Goal: Task Accomplishment & Management: Use online tool/utility

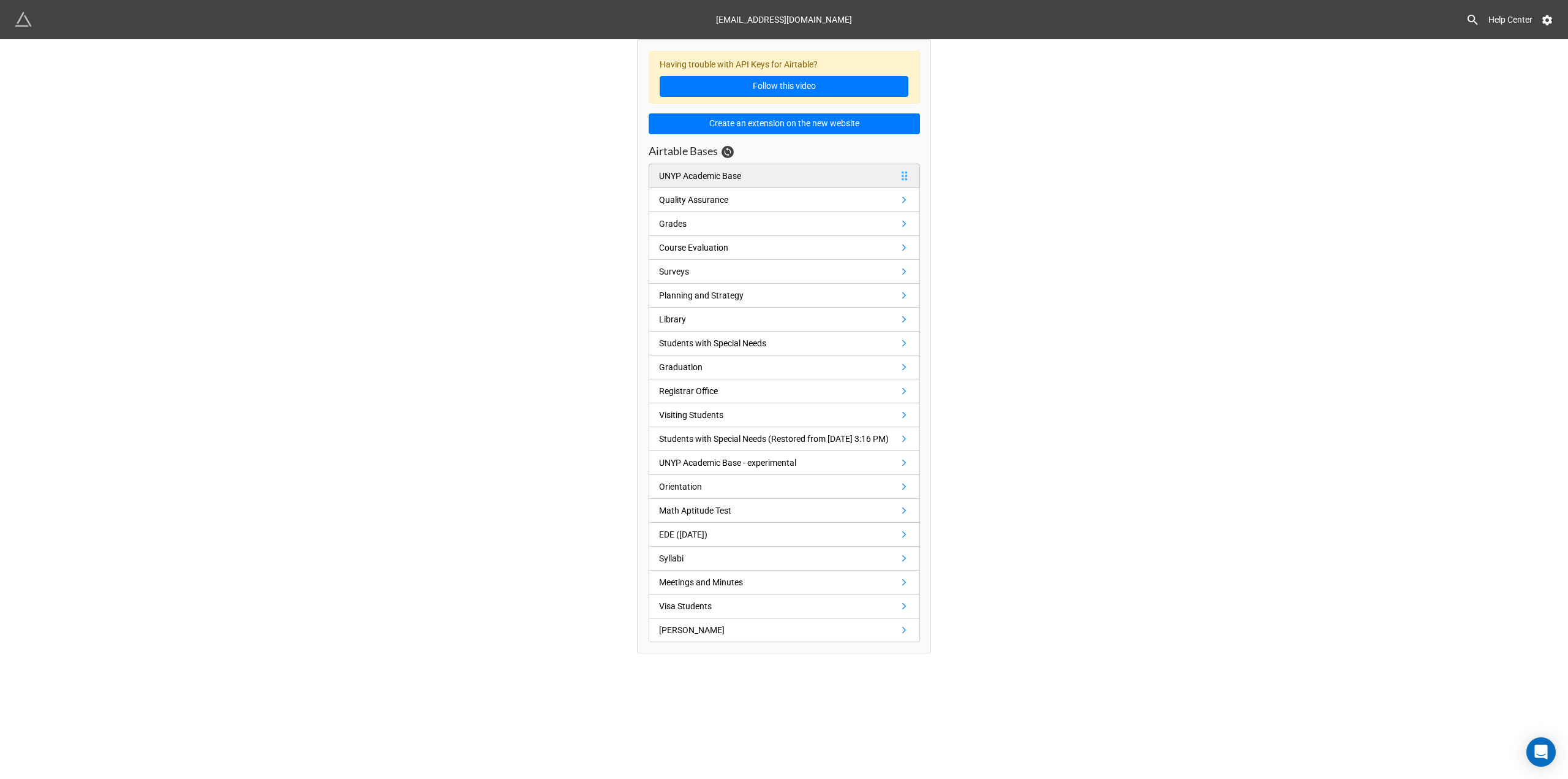
click at [744, 174] on div "UNYP Academic Base" at bounding box center [702, 176] width 87 height 14
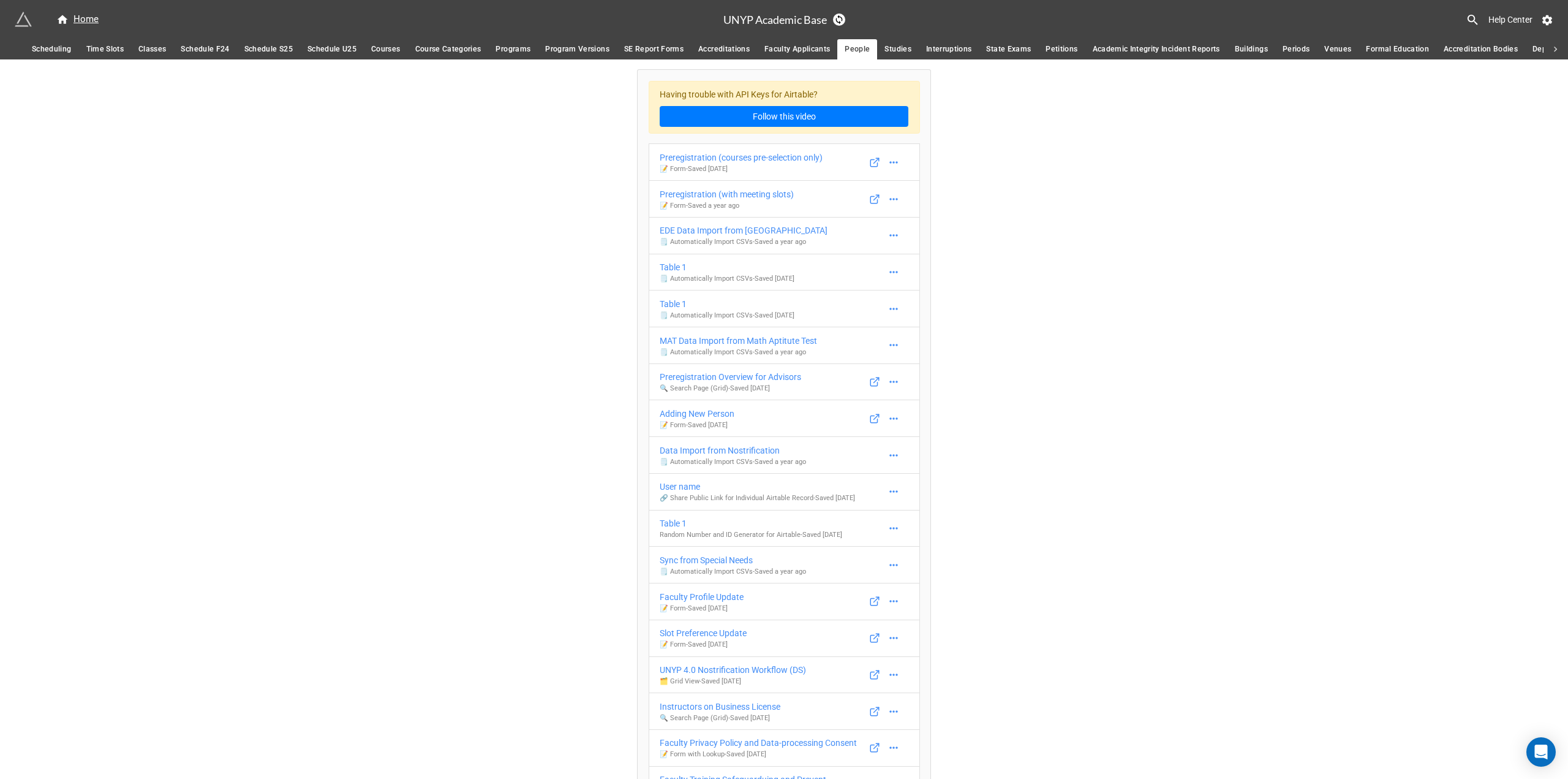
click at [154, 49] on span "Classes" at bounding box center [152, 49] width 28 height 13
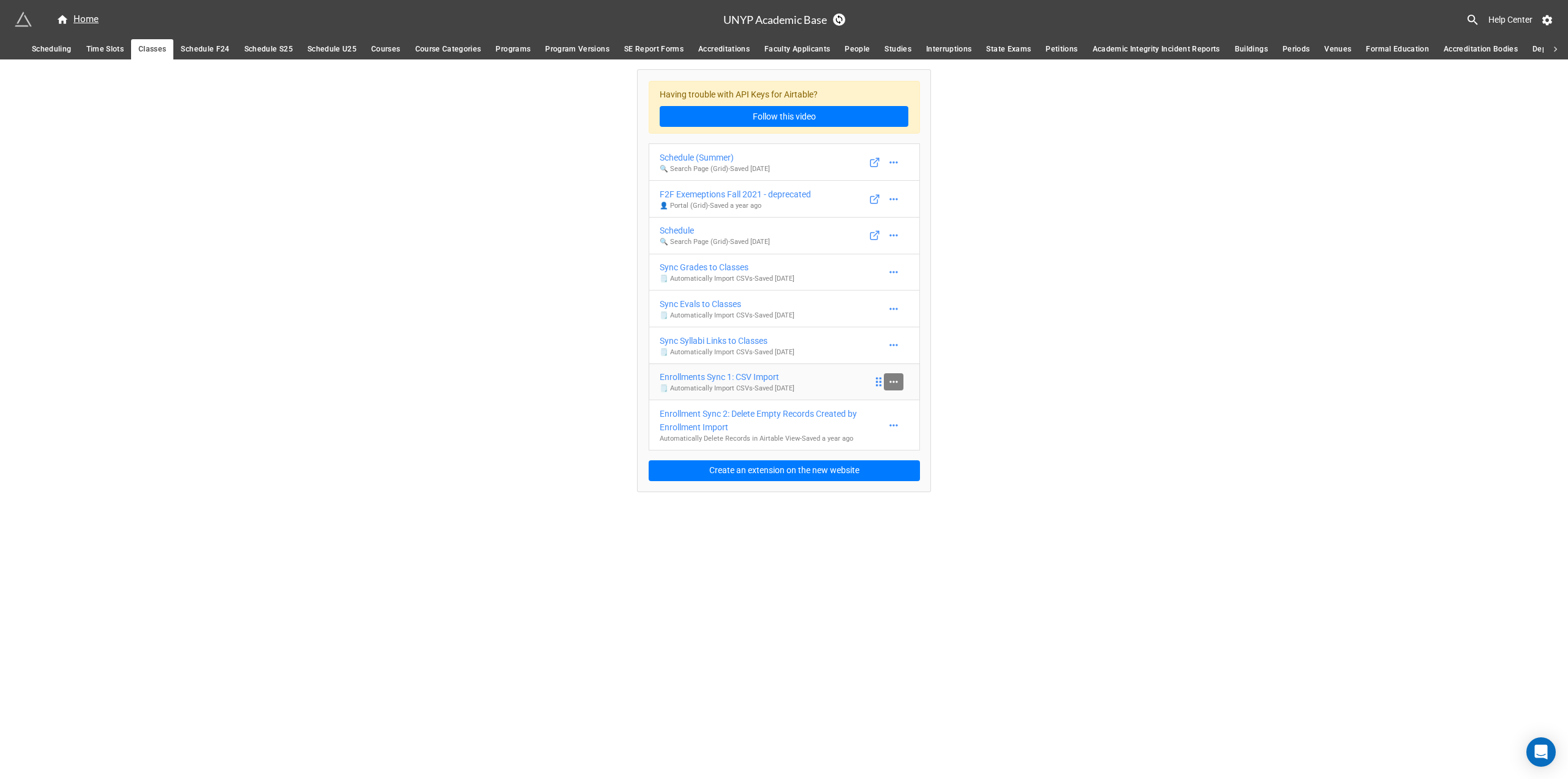
click at [900, 383] on link at bounding box center [894, 381] width 20 height 17
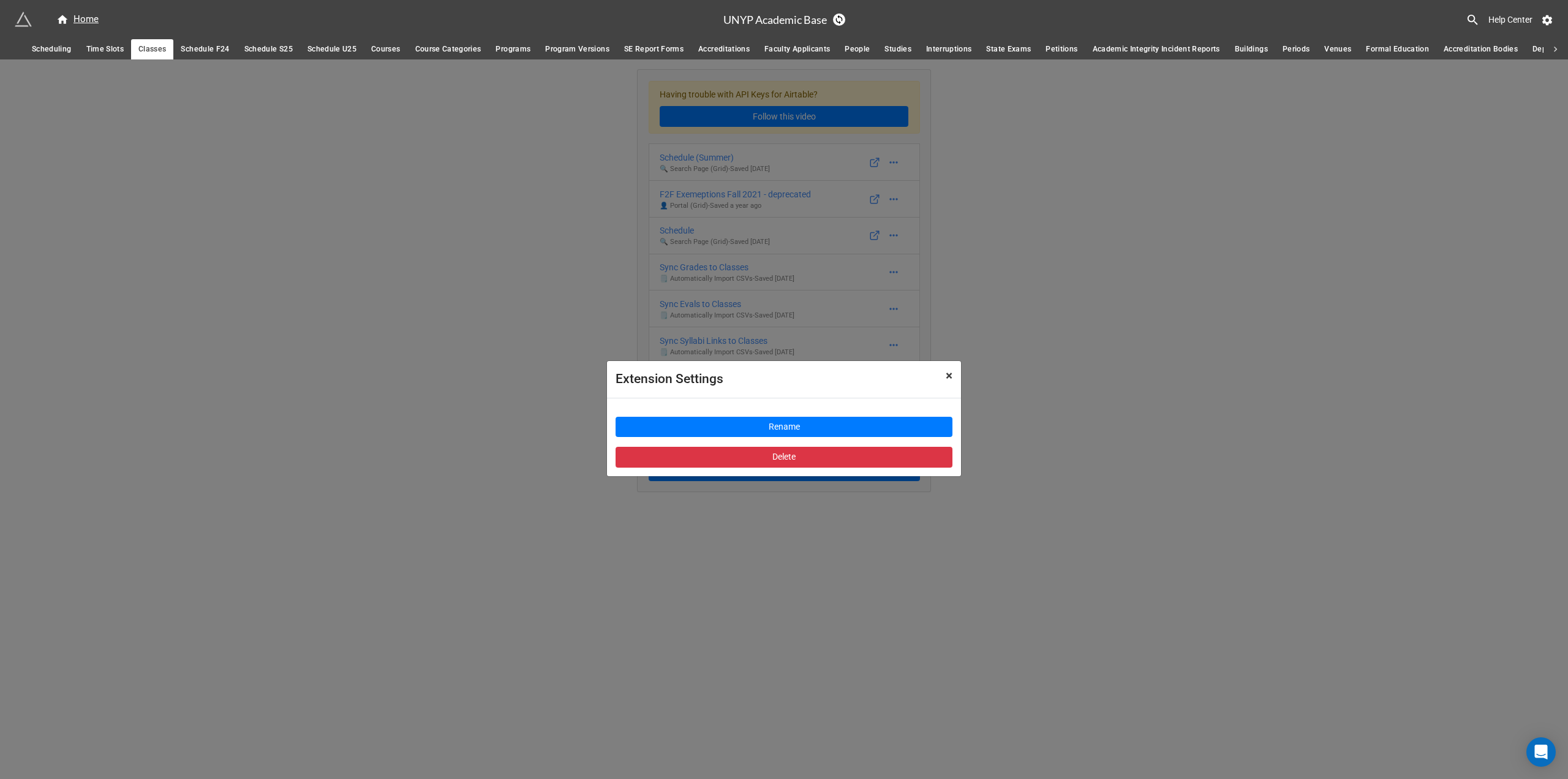
click at [955, 374] on button "× Close" at bounding box center [949, 376] width 24 height 30
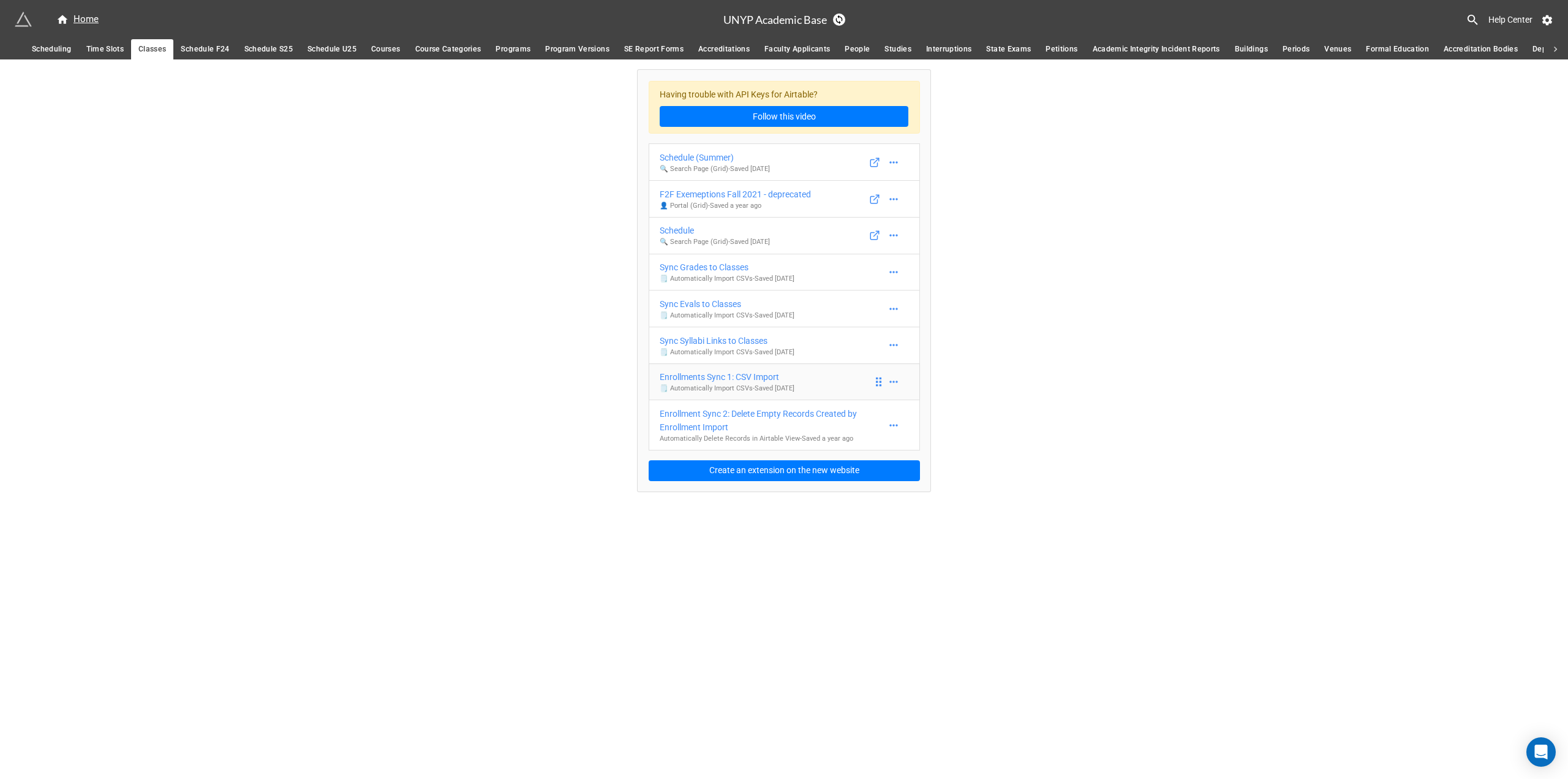
click at [752, 375] on div "Enrollments Sync 1: CSV Import" at bounding box center [726, 377] width 134 height 14
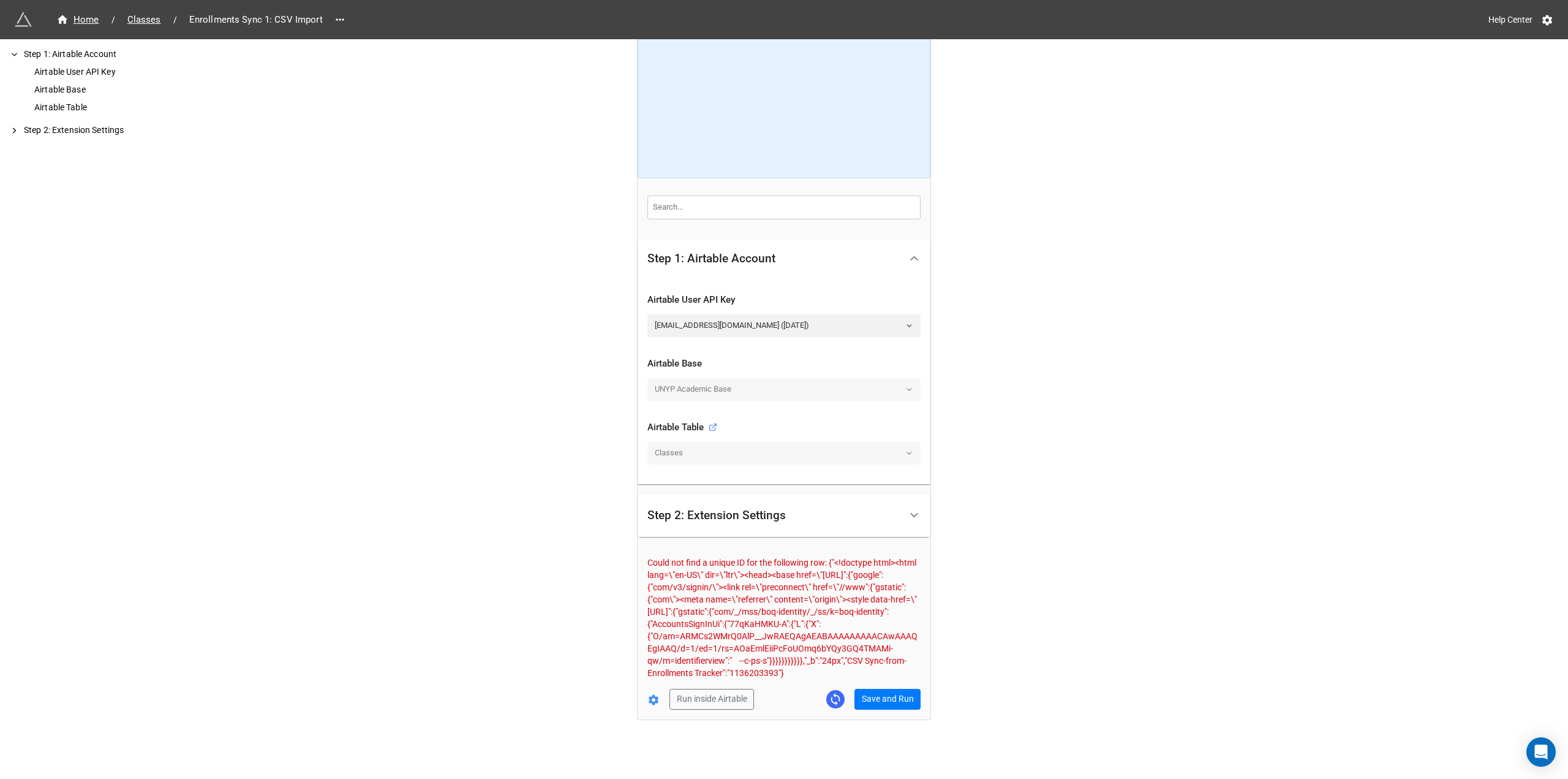
scroll to position [63, 0]
click at [764, 377] on div "UNYP Academic Base" at bounding box center [784, 388] width 274 height 22
click at [722, 441] on div "Classes" at bounding box center [784, 452] width 274 height 22
click at [656, 700] on div "Run inside Airtable Save and Run" at bounding box center [779, 697] width 283 height 21
click at [652, 698] on icon at bounding box center [654, 698] width 12 height 12
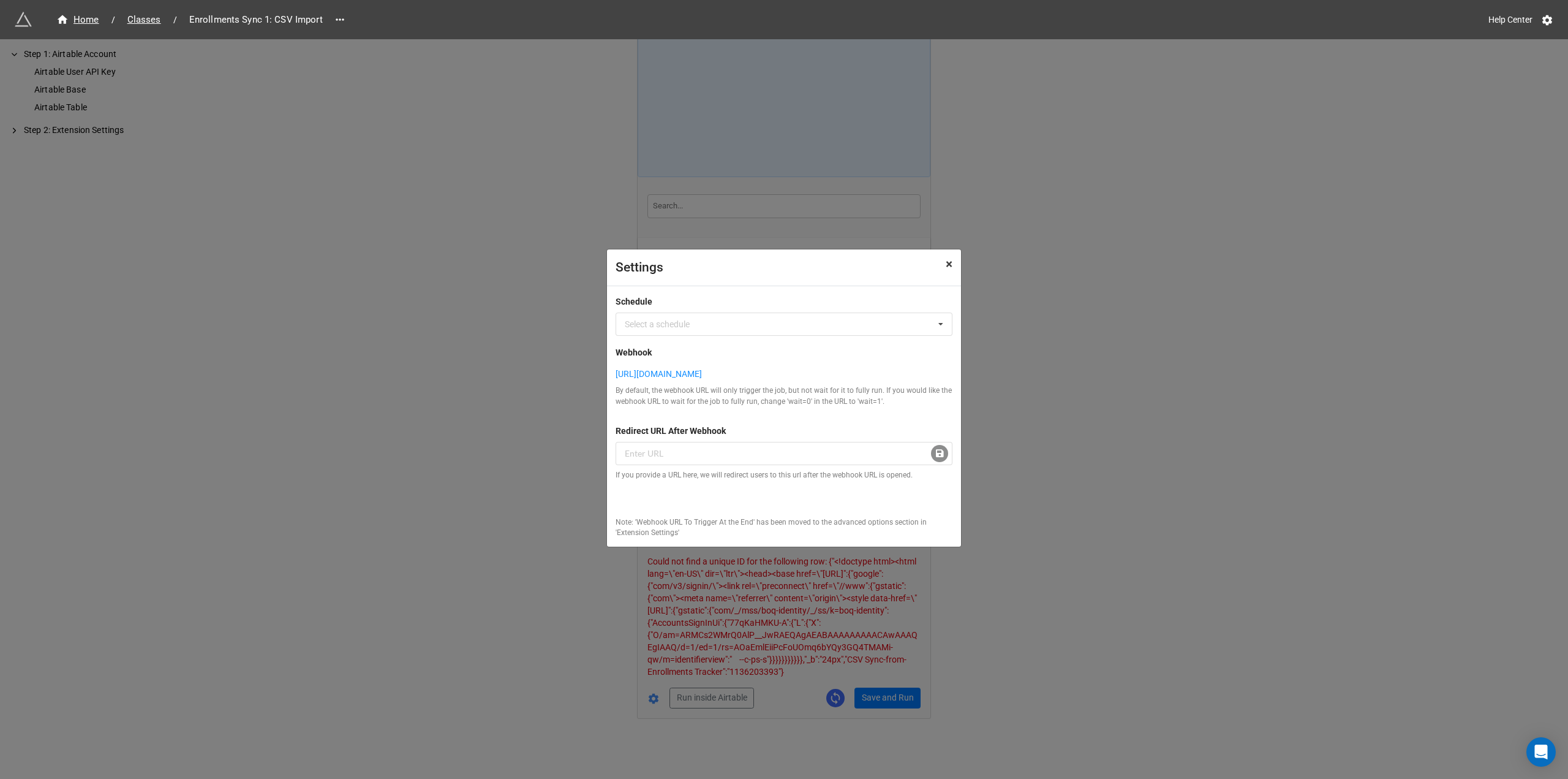
click at [946, 258] on span "×" at bounding box center [949, 264] width 7 height 15
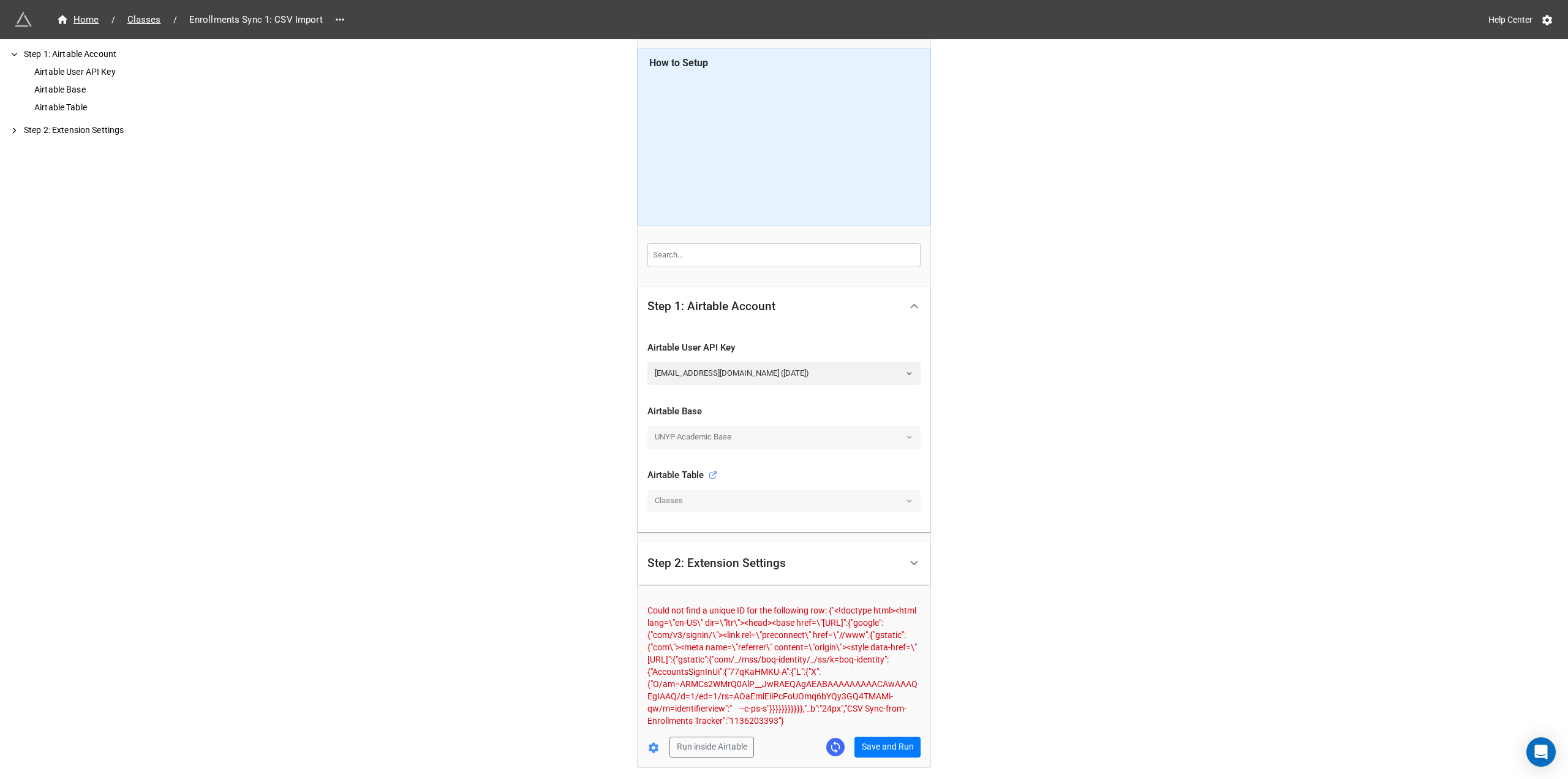
scroll to position [0, 0]
click at [821, 565] on div "Step 2: Extension Settings" at bounding box center [774, 565] width 253 height 29
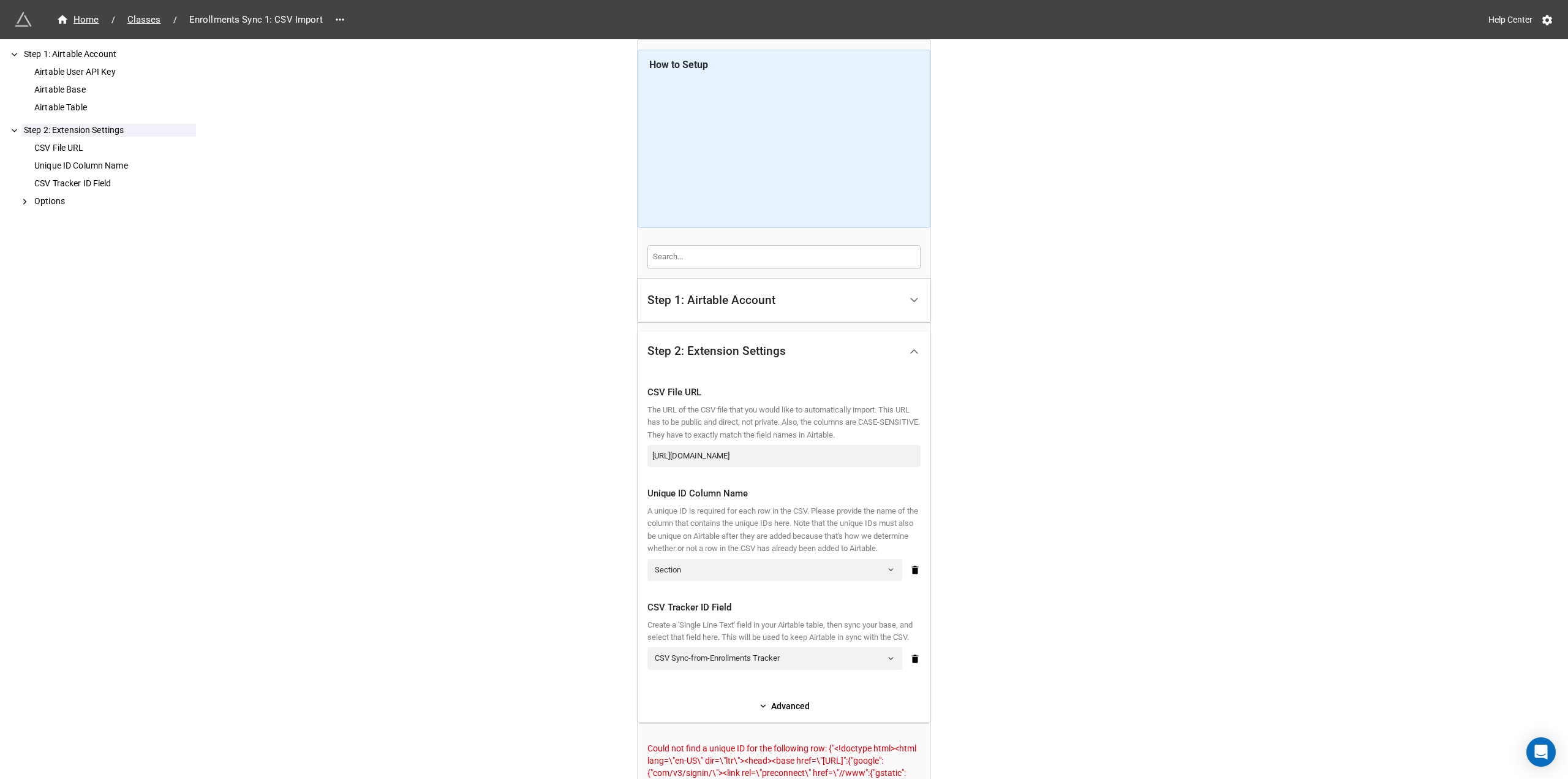
drag, startPoint x: 792, startPoint y: 475, endPoint x: 830, endPoint y: 454, distance: 43.4
click at [801, 468] on div "CSV File URL The URL of the CSV file that you would like to automatically impor…" at bounding box center [784, 426] width 274 height 101
drag, startPoint x: 648, startPoint y: 456, endPoint x: 1025, endPoint y: 456, distance: 377.0
click at [1025, 456] on div "Home / Classes / Enrollments Sync 1: CSV Import Help Center How to Setup Step 1…" at bounding box center [784, 483] width 1568 height 965
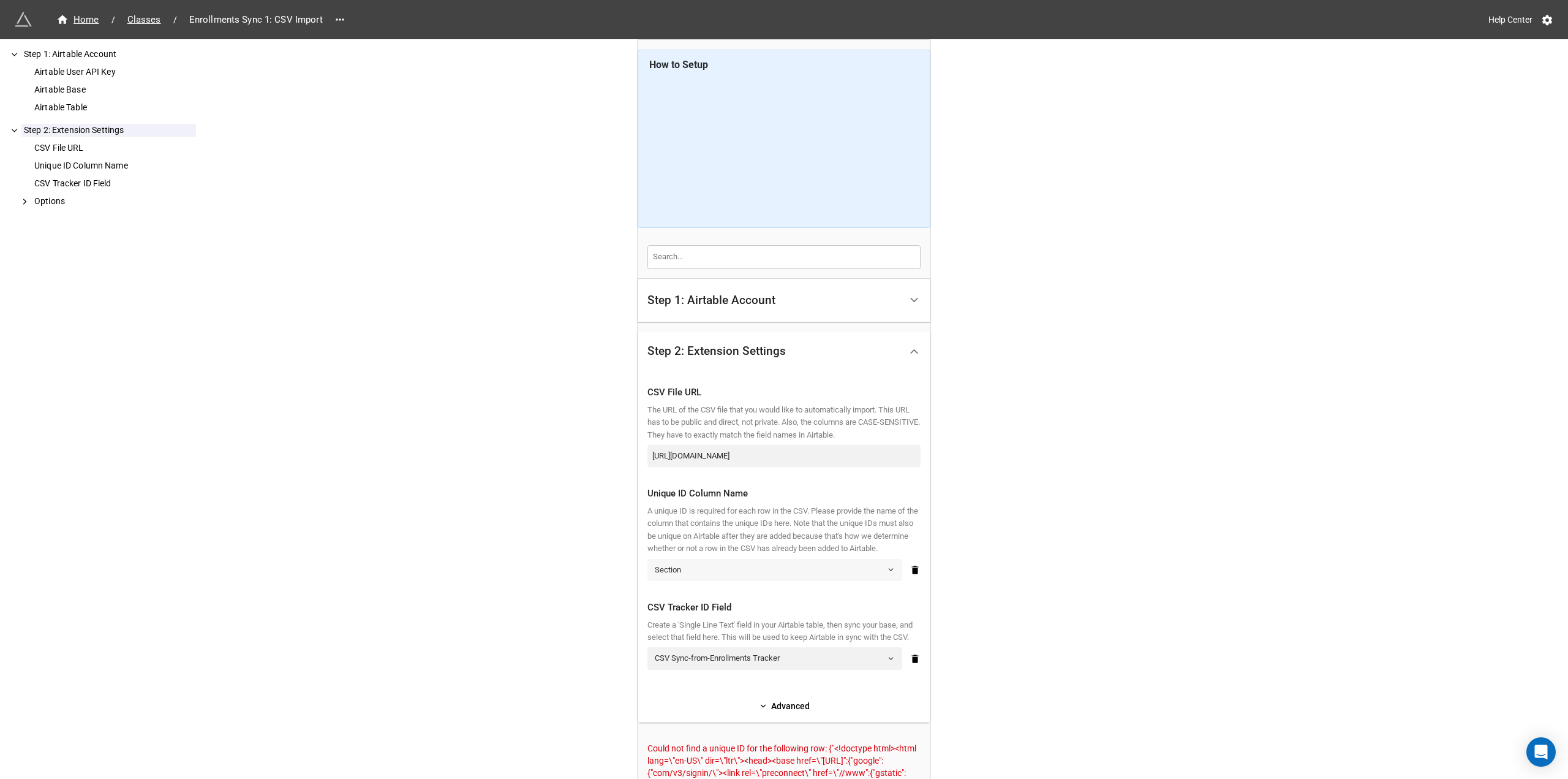
scroll to position [0, 0]
click at [721, 581] on link "Section" at bounding box center [775, 570] width 255 height 22
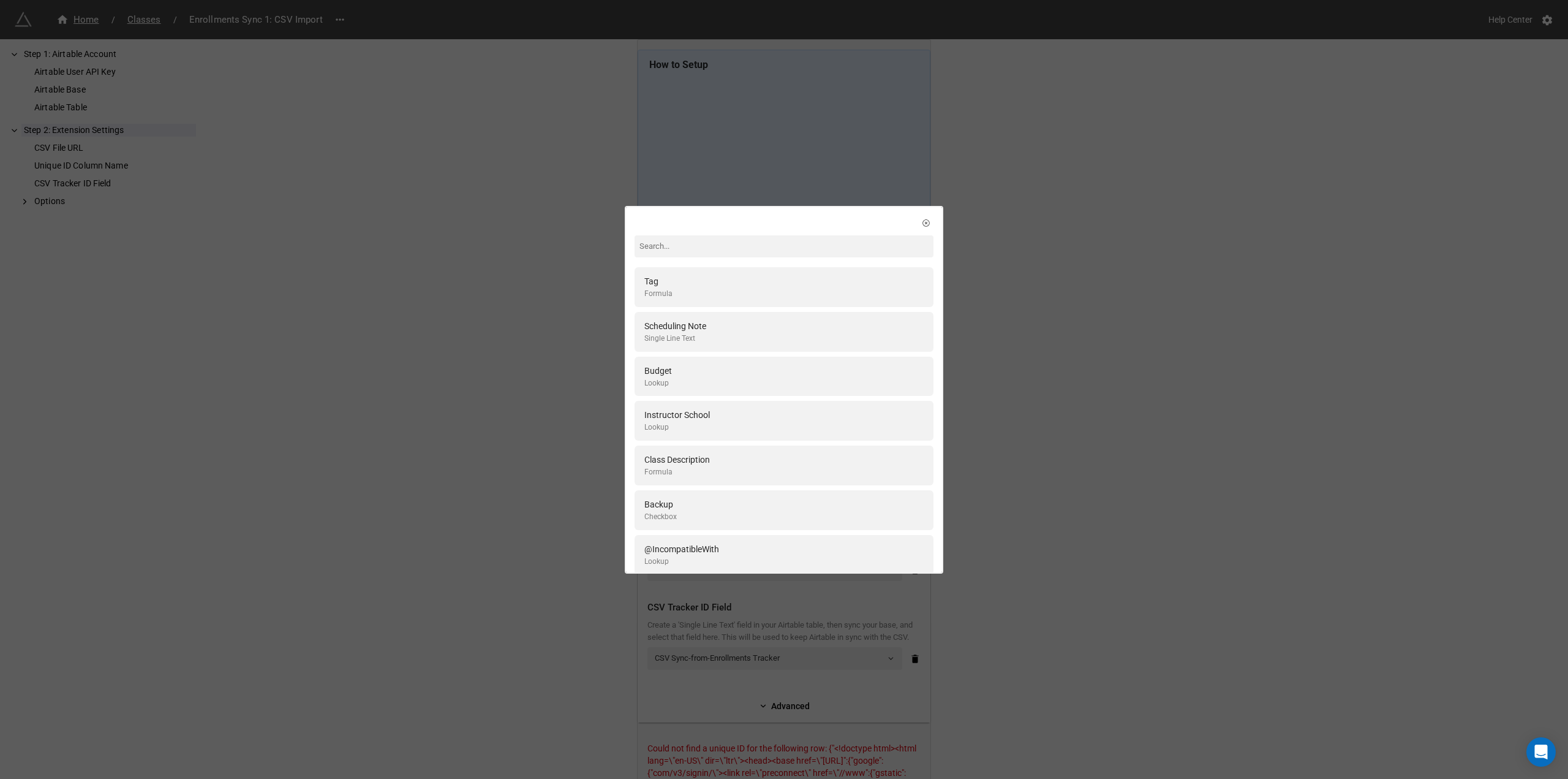
click at [1093, 242] on div "Tag Formula Scheduling Note Single Line Text Budget Lookup Instructor School Lo…" at bounding box center [784, 389] width 1568 height 779
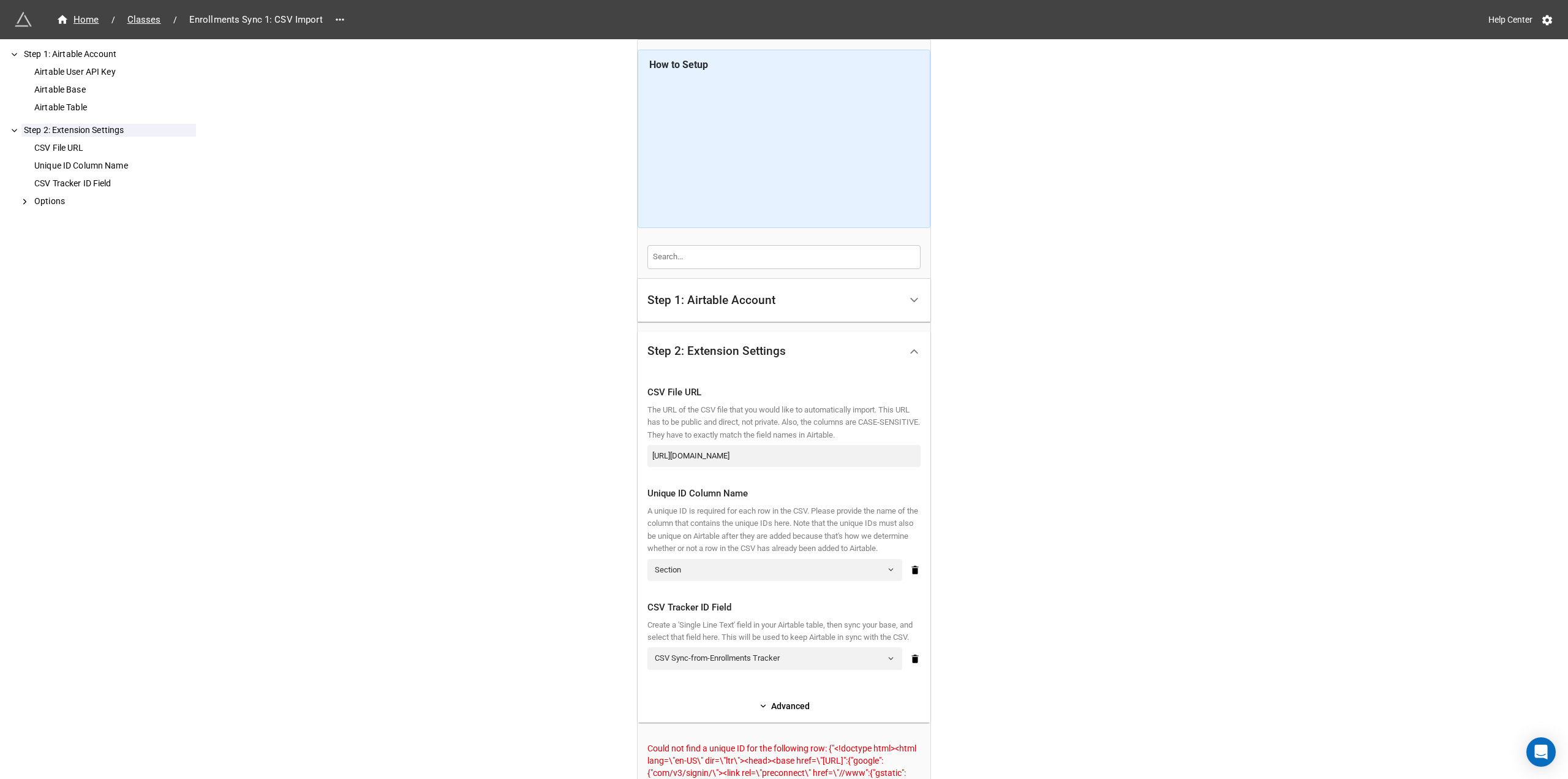
drag, startPoint x: 1061, startPoint y: 236, endPoint x: 986, endPoint y: 327, distance: 117.9
click at [986, 327] on div "Home / Classes / Enrollments Sync 1: CSV Import Help Center How to Setup Step 1…" at bounding box center [784, 483] width 1568 height 965
click at [774, 712] on link "Advanced" at bounding box center [784, 706] width 274 height 14
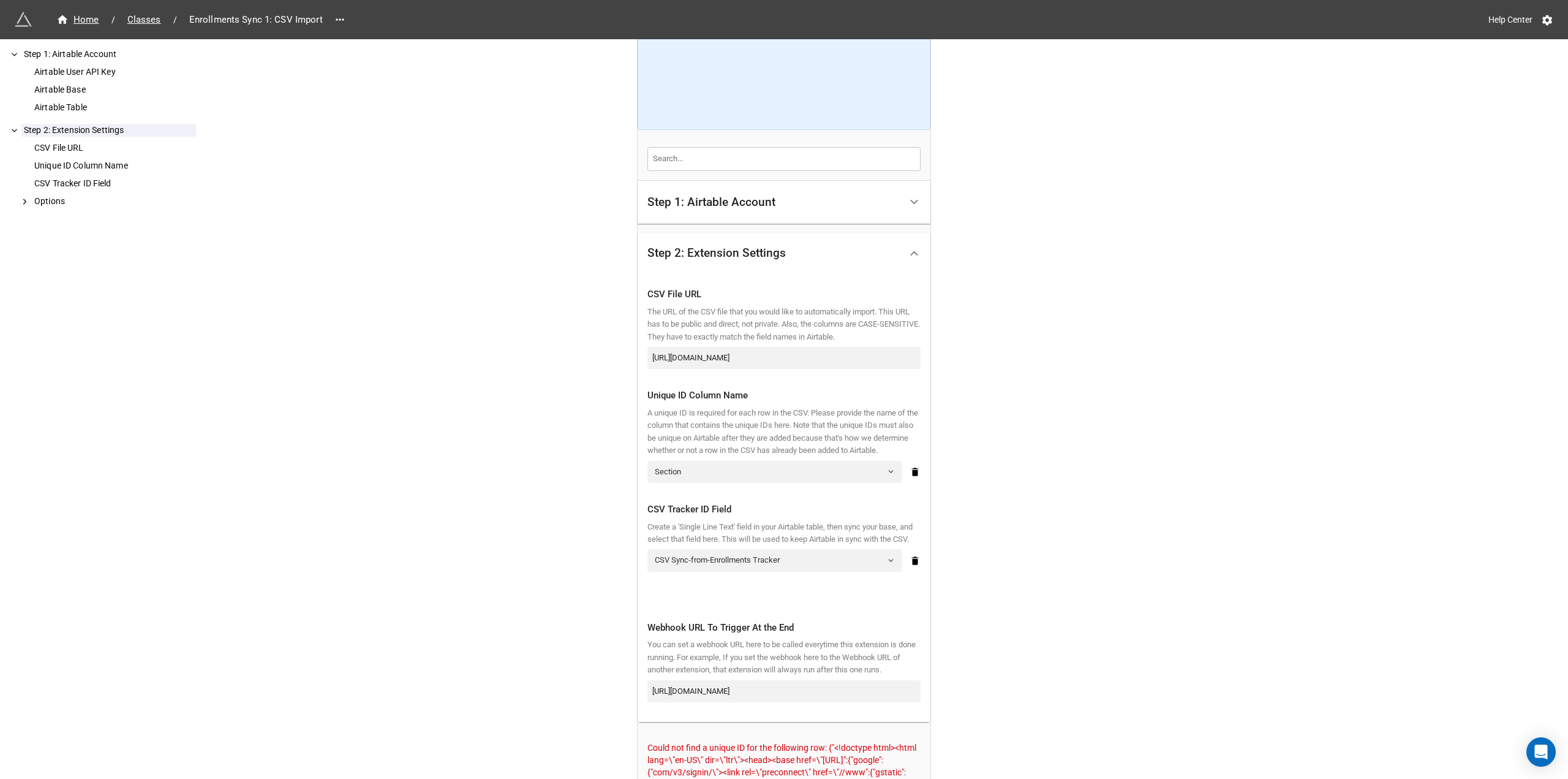
scroll to position [64, 0]
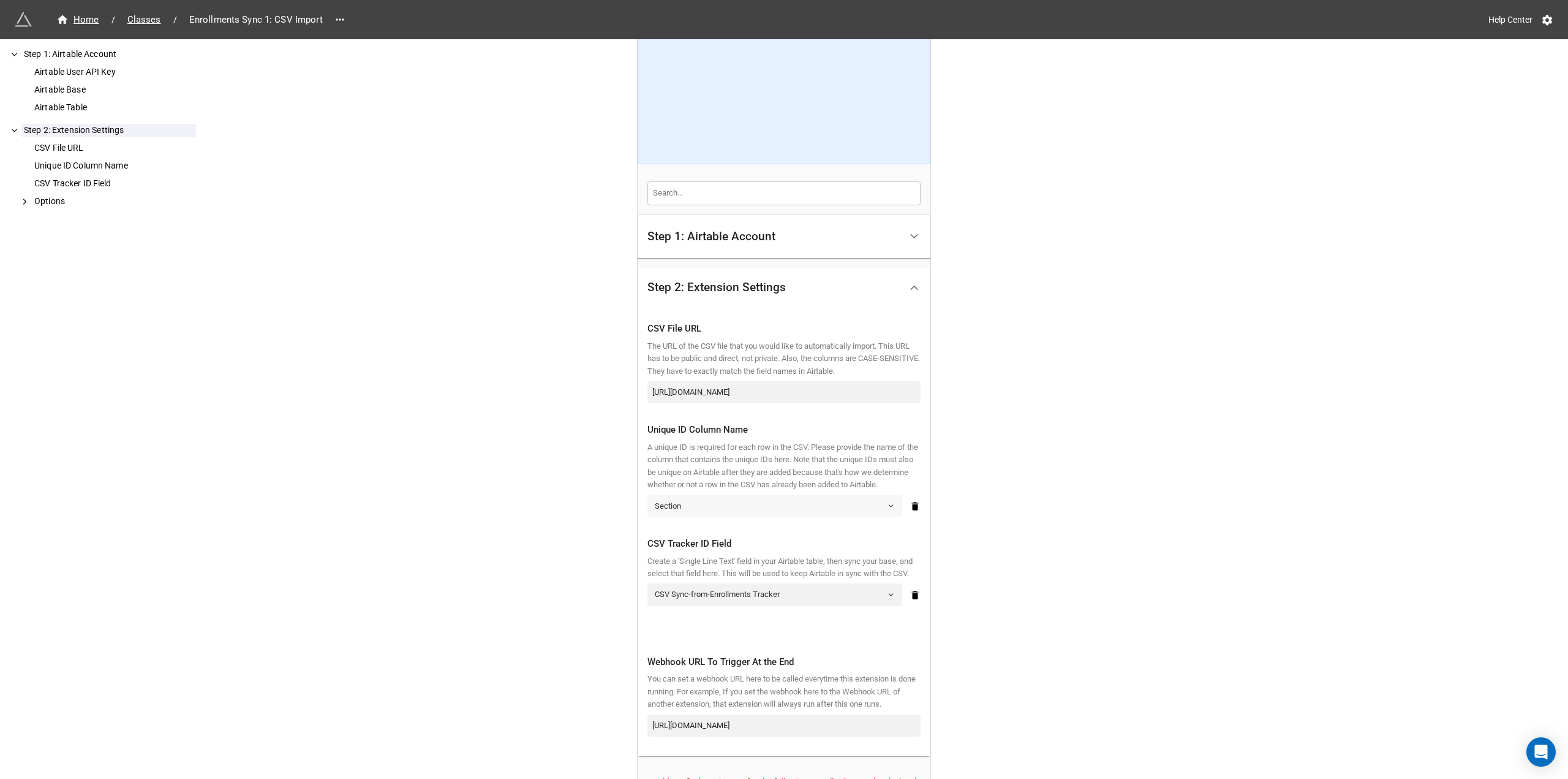
click at [737, 515] on link "Section" at bounding box center [775, 506] width 255 height 22
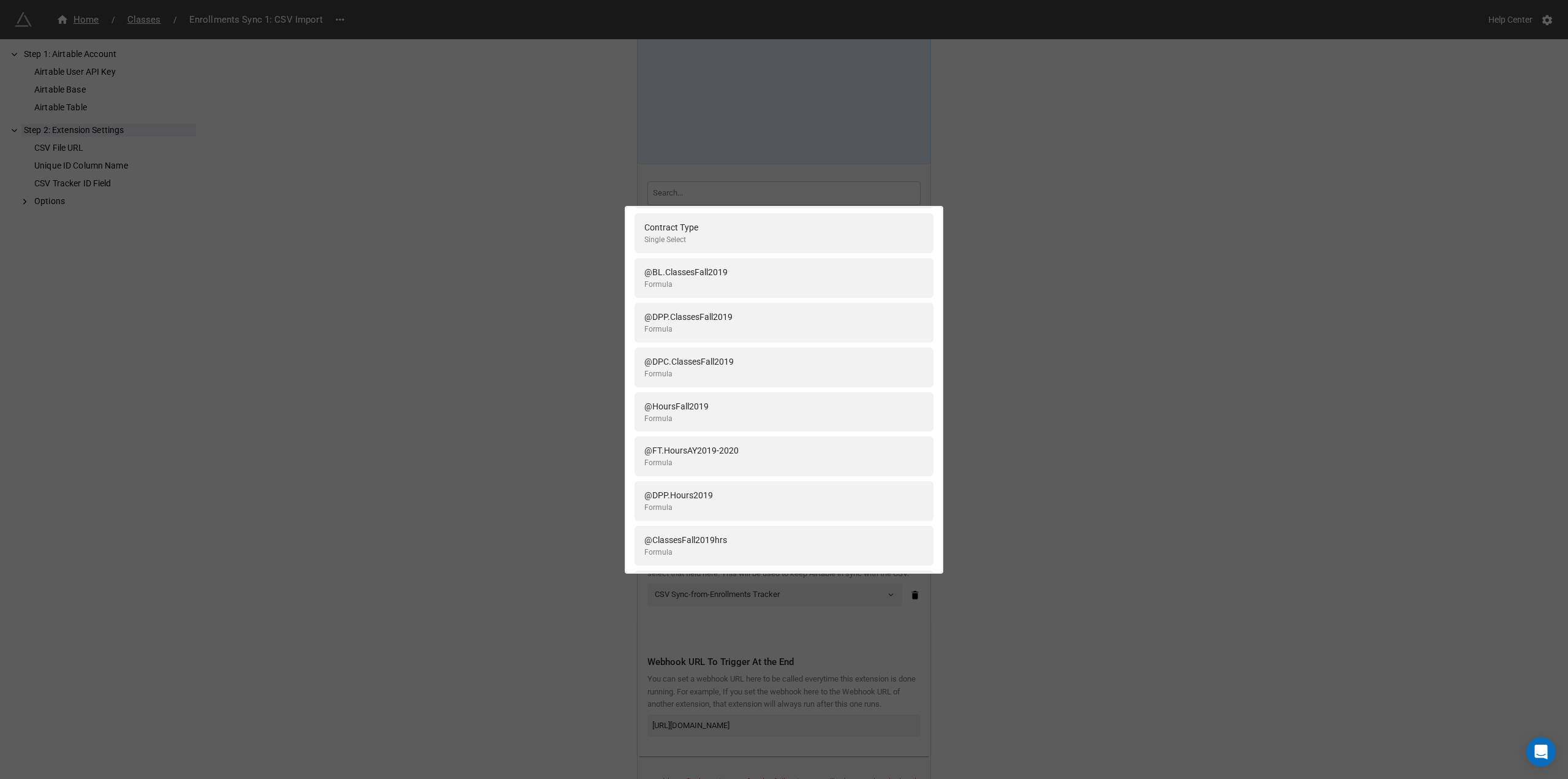
scroll to position [858, 0]
click at [1046, 390] on div "Tag Formula Scheduling Note Single Line Text Budget Lookup Instructor School Lo…" at bounding box center [784, 389] width 1568 height 779
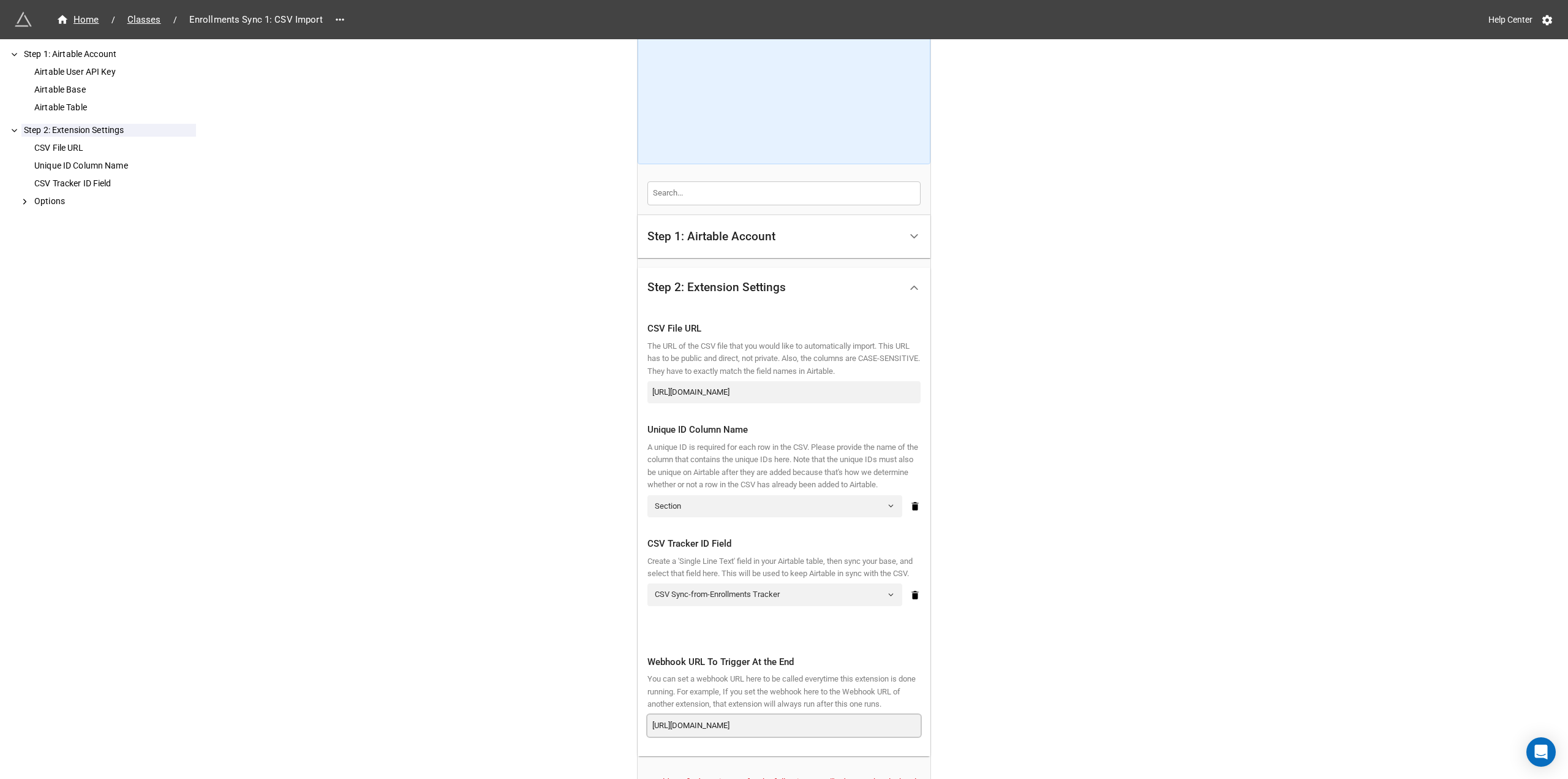
click at [870, 736] on input "https://api.miniextensions.com/v1/webhook/qcW8w3jkBiJBhcZLxdDE/7enOJy9K1V?wait=1" at bounding box center [784, 725] width 274 height 22
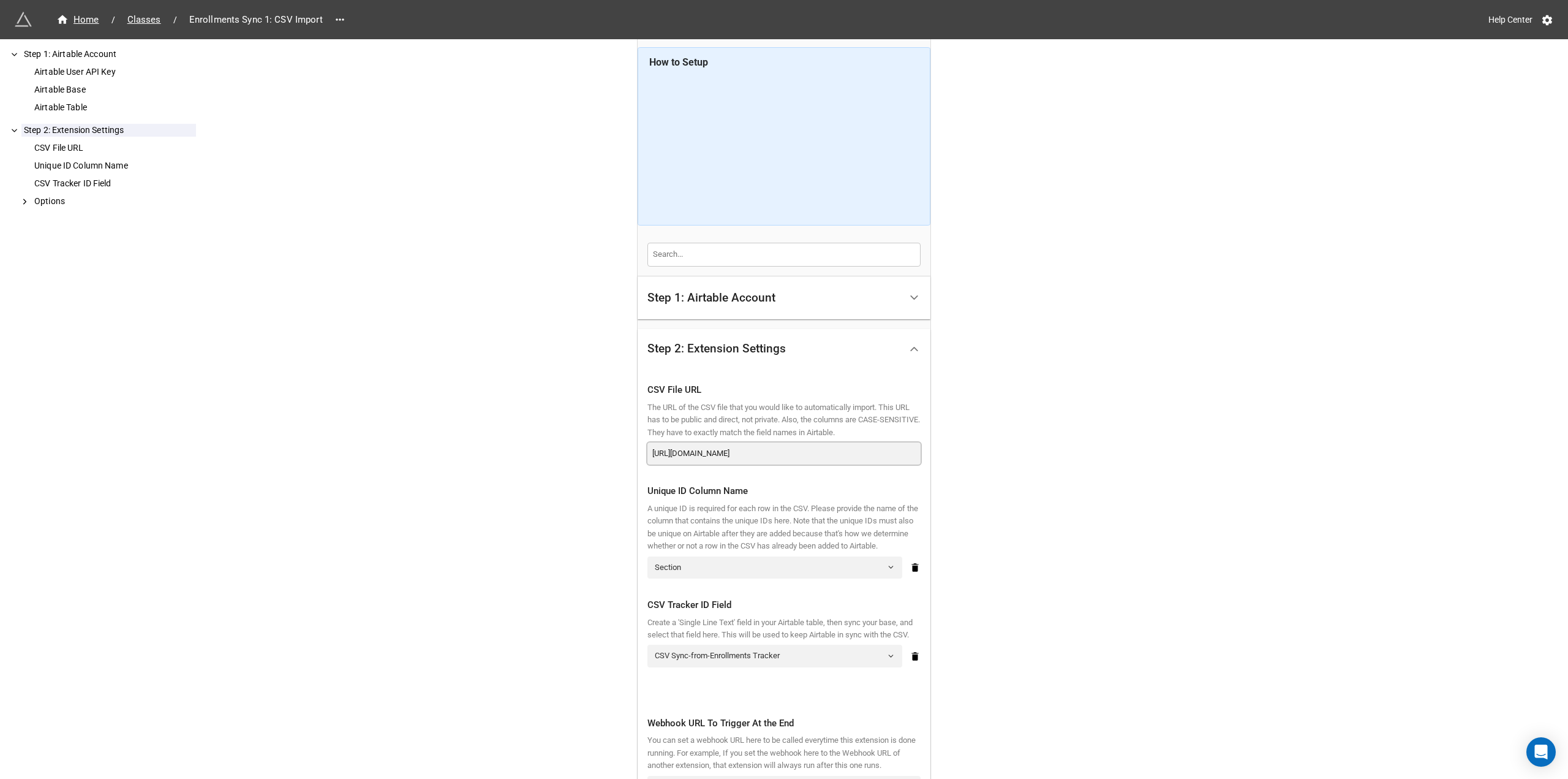
click at [744, 456] on input "https://drive.google.com/file/d/1PytSxVnD0k-09ggMtJKu0SYEjiajsabP/view?usp=shar…" at bounding box center [784, 454] width 274 height 22
paste input "l_N2Jw5niY1oWyOnTU5AbzYuilMWOpx3"
drag, startPoint x: 911, startPoint y: 456, endPoint x: 318, endPoint y: 411, distance: 594.7
click at [318, 411] on div "Home / Classes / Enrollments Sync 1: CSV Import Help Center How to Setup Step 1…" at bounding box center [784, 529] width 1568 height 1063
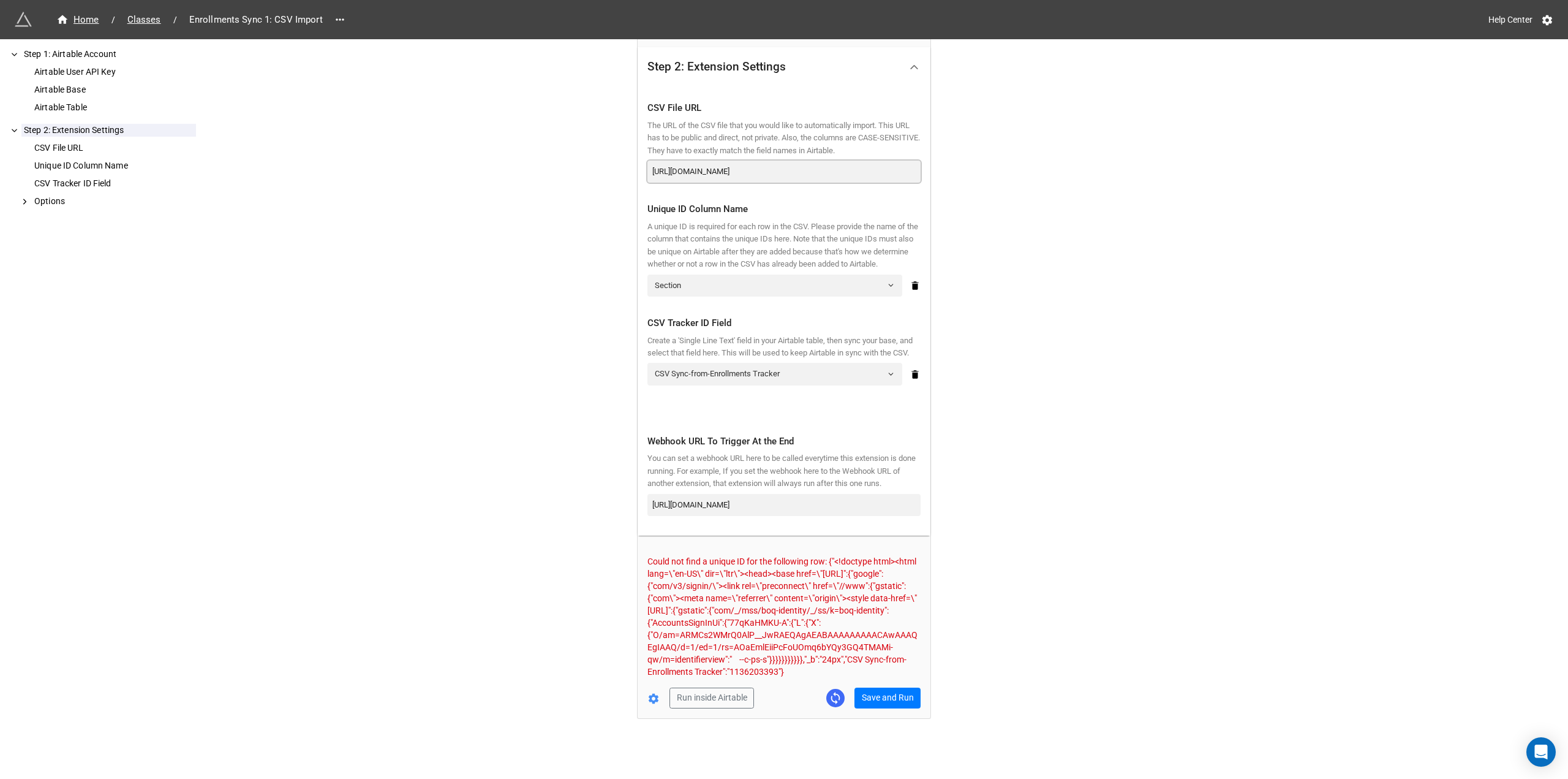
scroll to position [308, 0]
type input "[URL][DOMAIN_NAME]"
click at [873, 697] on button "Save and Run" at bounding box center [887, 697] width 67 height 21
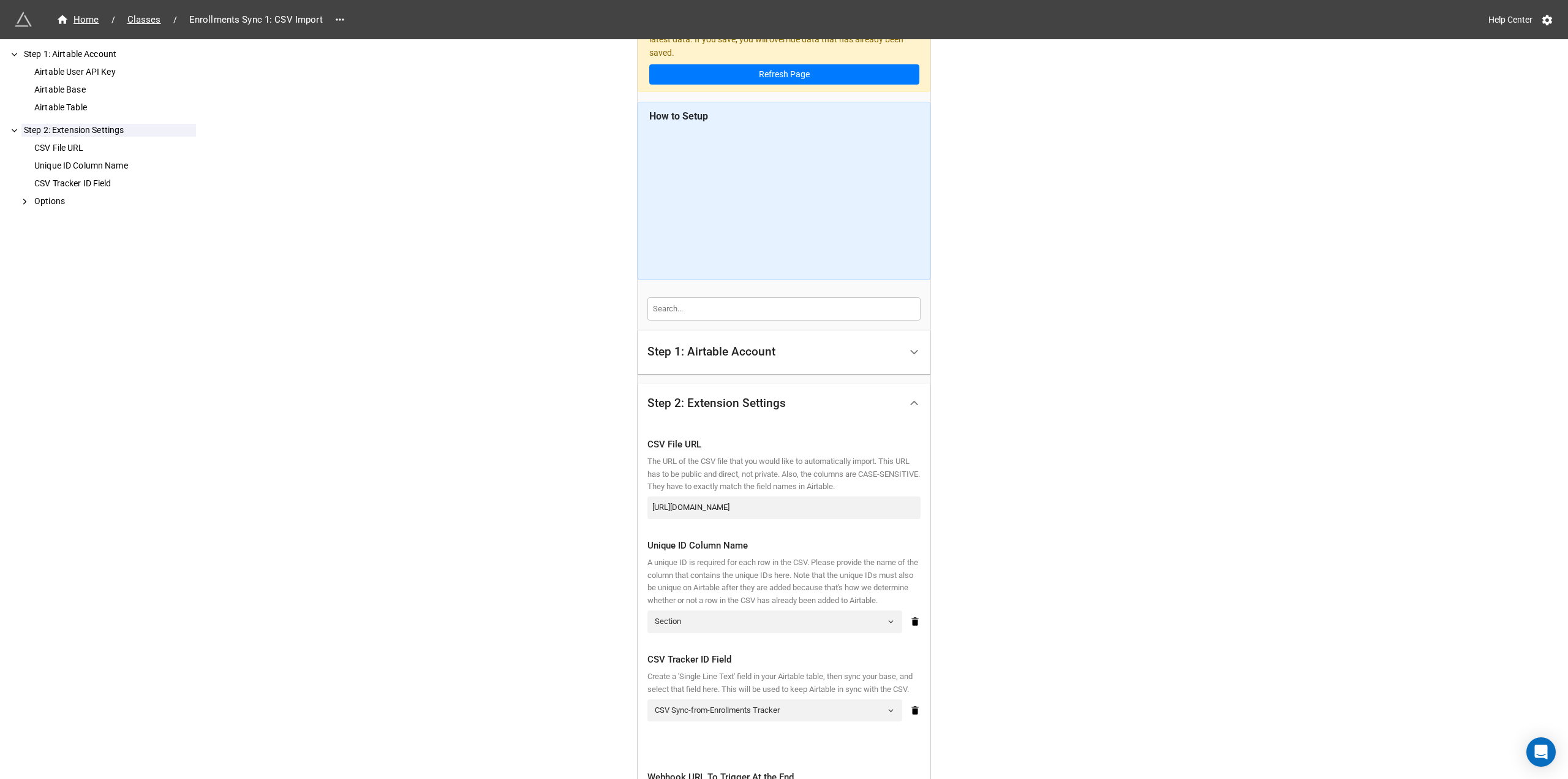
scroll to position [0, 0]
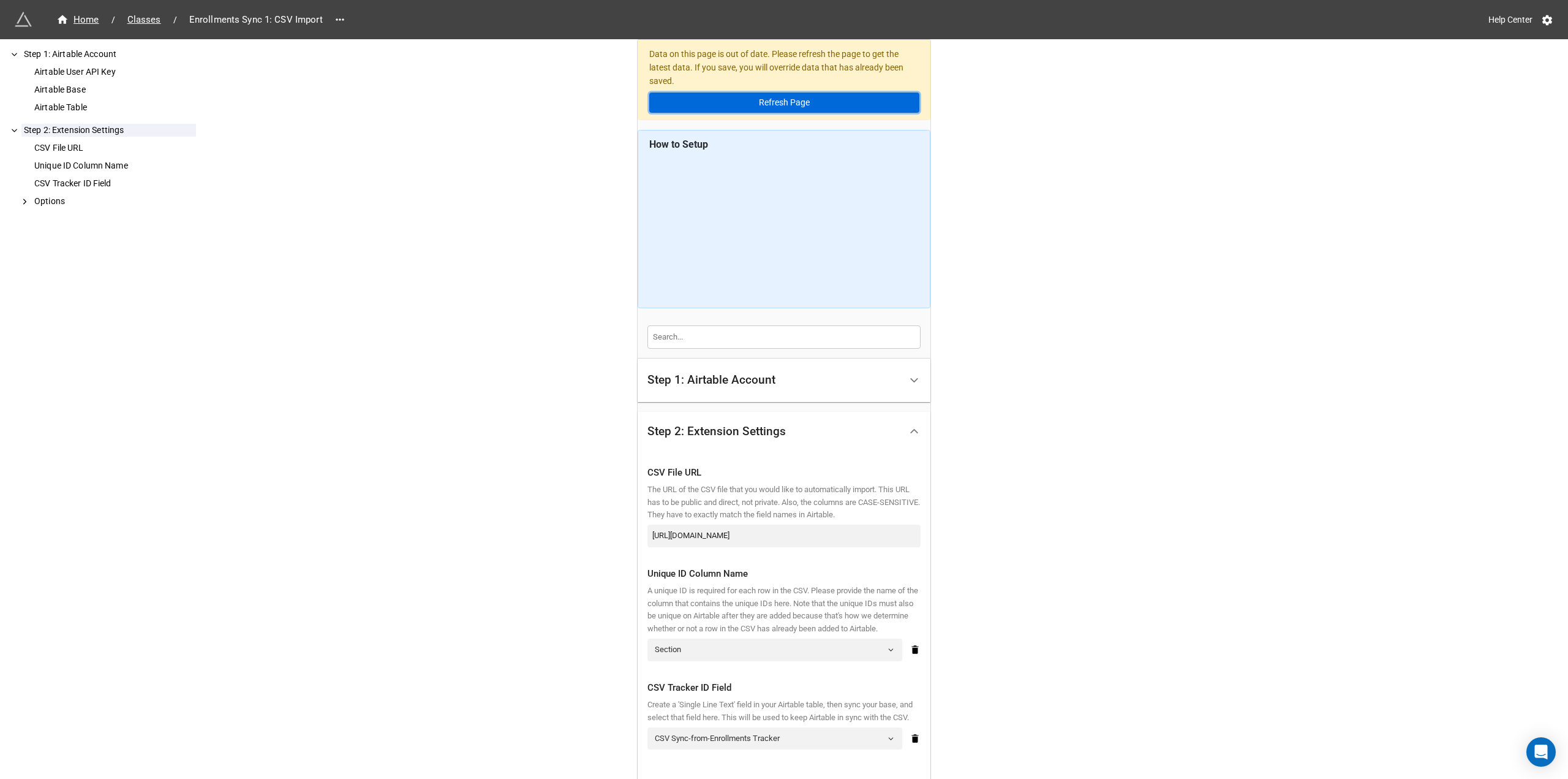
click at [805, 102] on button "Refresh Page" at bounding box center [785, 102] width 271 height 21
